Goal: Transaction & Acquisition: Purchase product/service

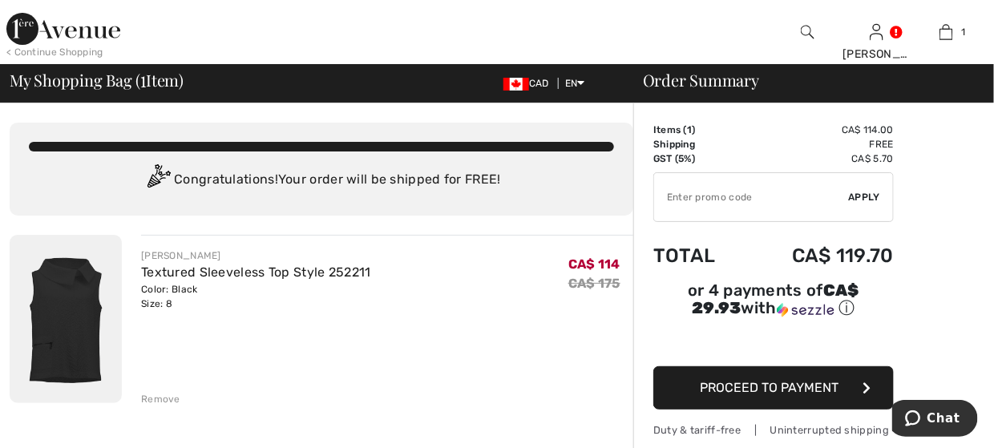
click at [27, 32] on img at bounding box center [63, 29] width 114 height 32
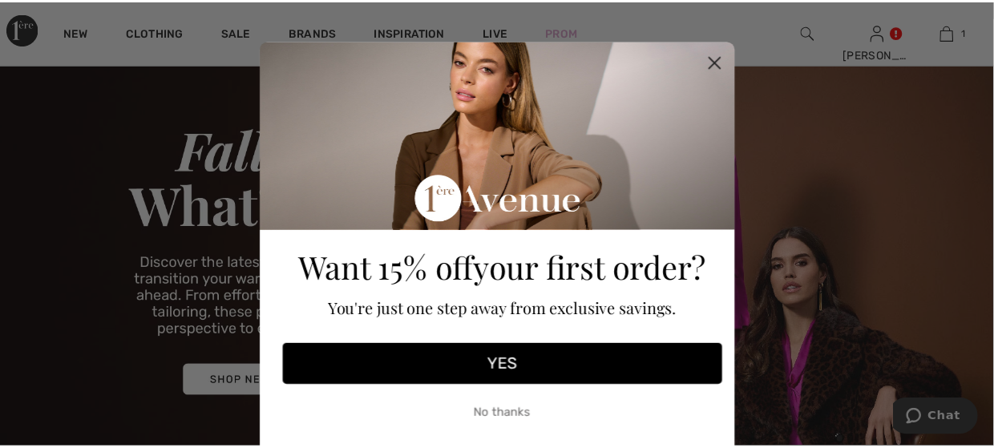
scroll to position [160, 0]
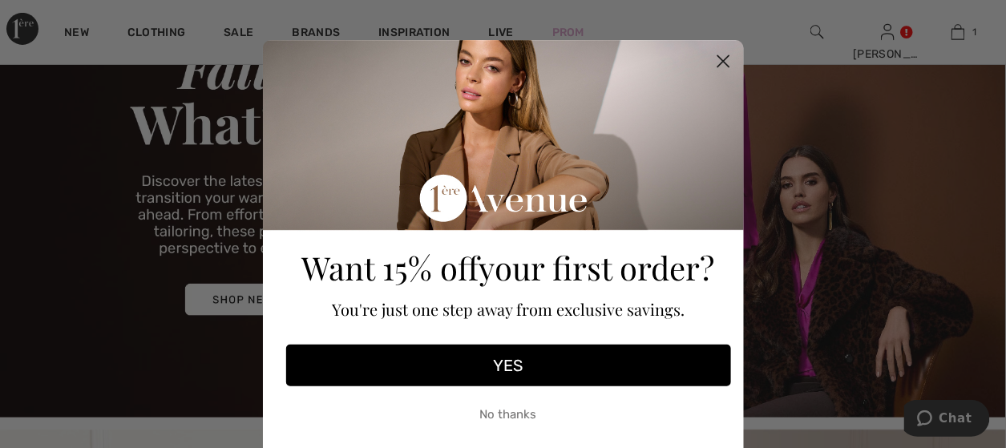
click at [718, 62] on icon "Close dialog" at bounding box center [722, 61] width 11 height 11
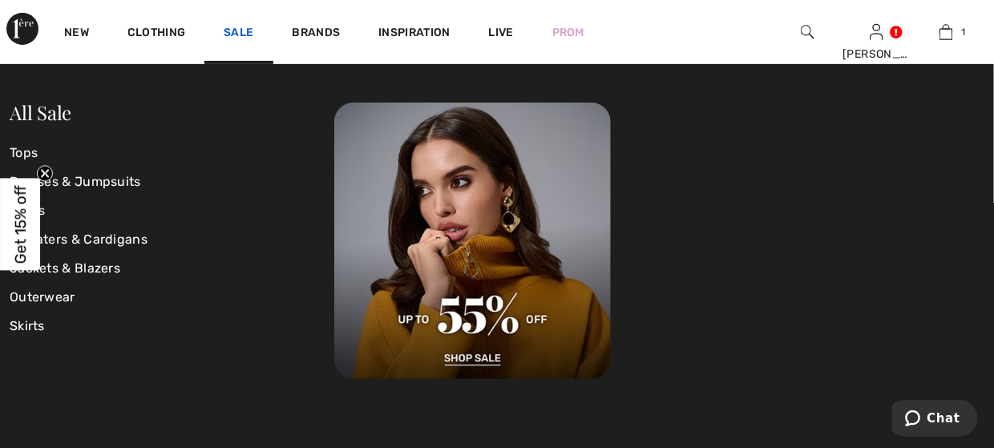
click at [252, 28] on link "Sale" at bounding box center [239, 34] width 30 height 17
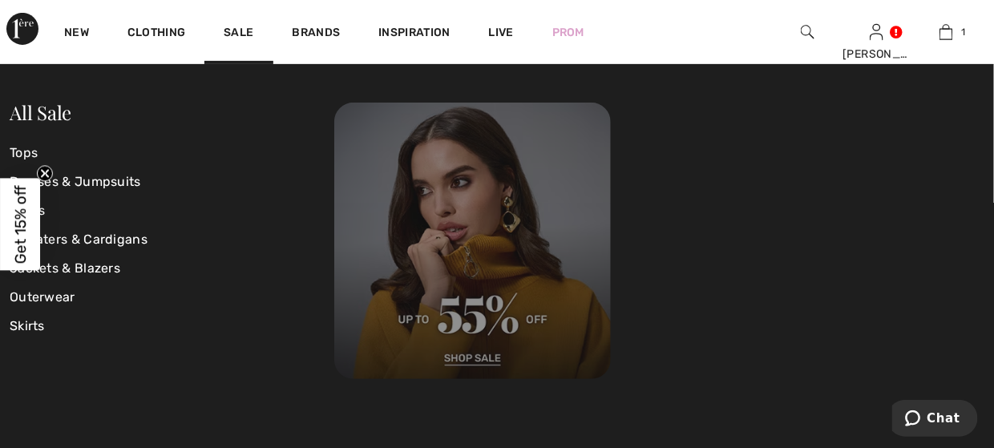
click at [491, 216] on img at bounding box center [472, 241] width 276 height 276
